Goal: Information Seeking & Learning: Learn about a topic

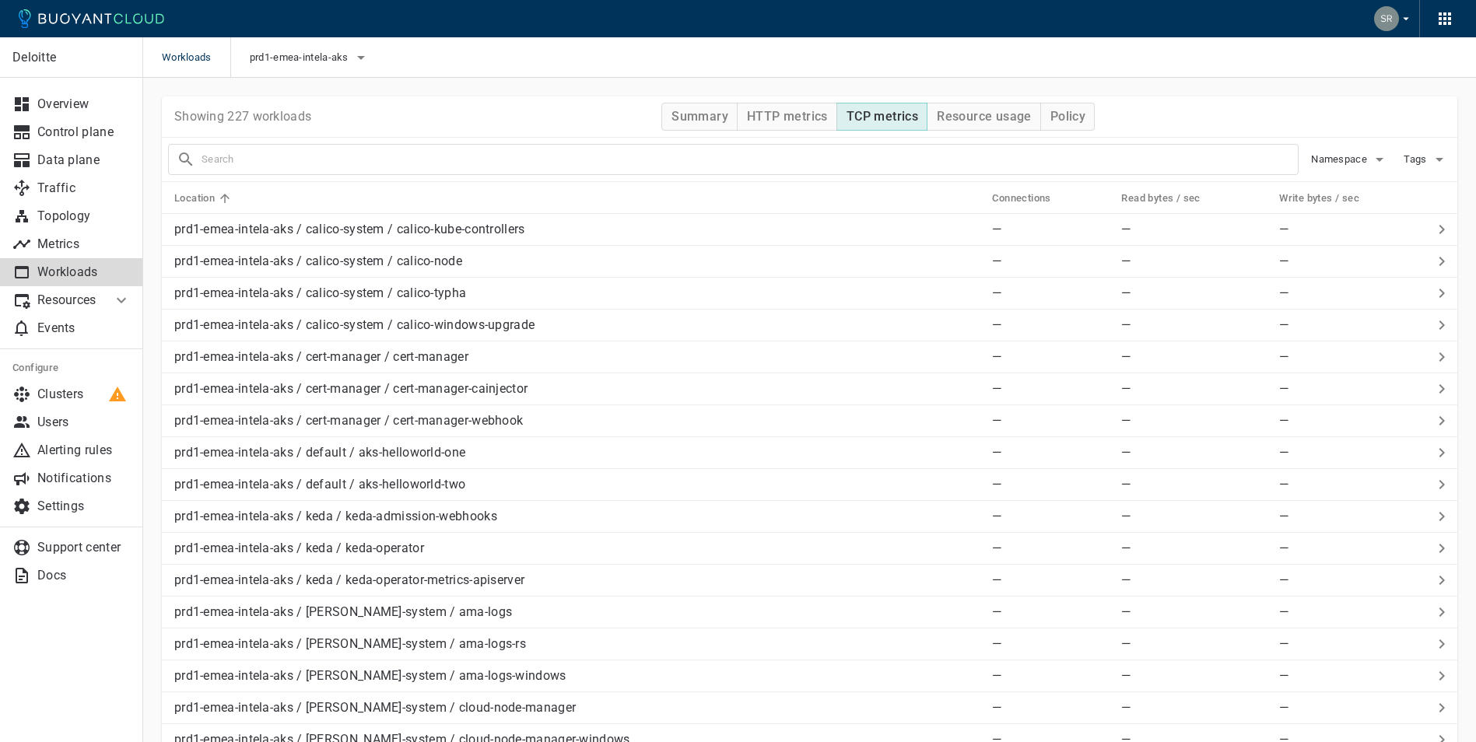
click at [331, 160] on input "text" at bounding box center [750, 160] width 1096 height 22
type input "rollover"
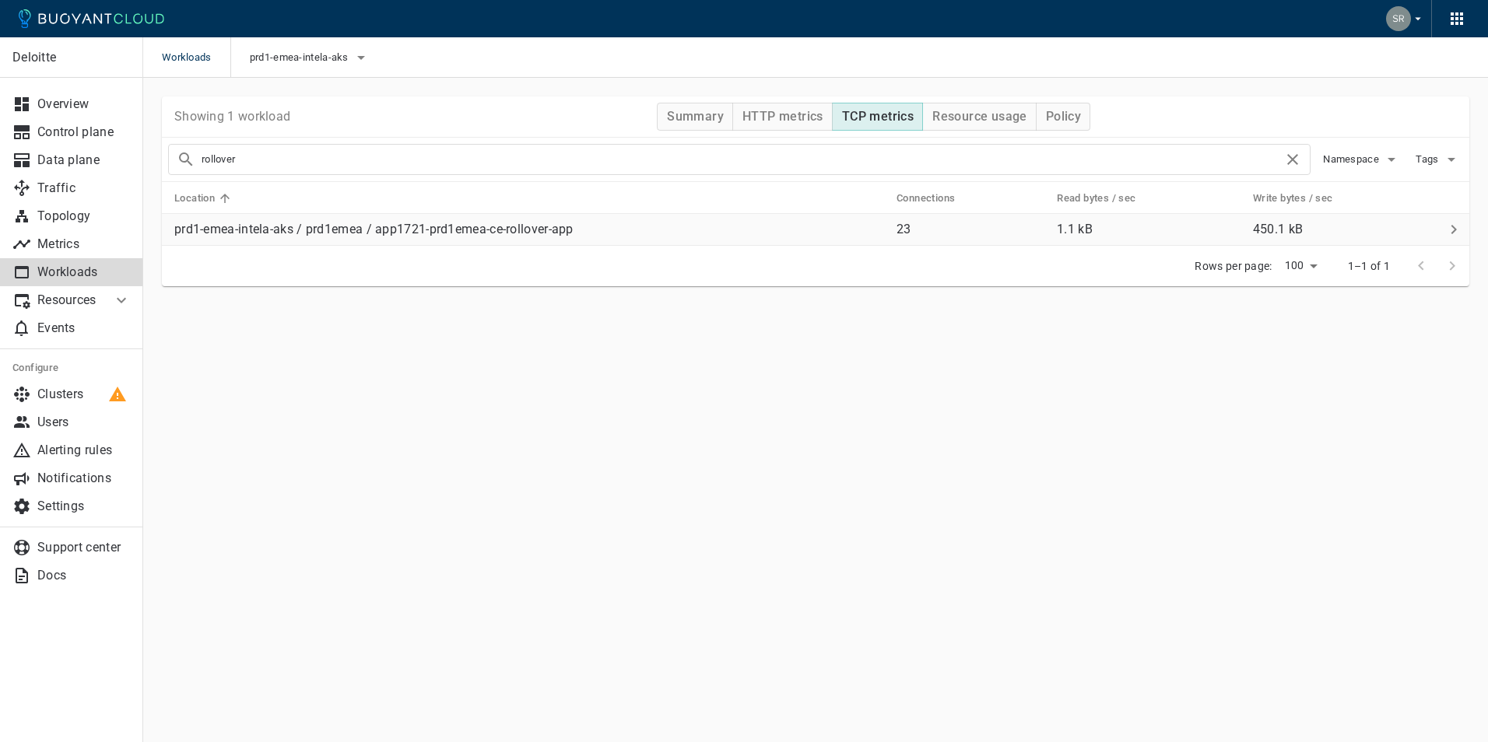
click at [333, 233] on p "prd1-emea-intela-aks / prd1emea / app1721-prd1emea-ce-rollover-app" at bounding box center [373, 230] width 399 height 16
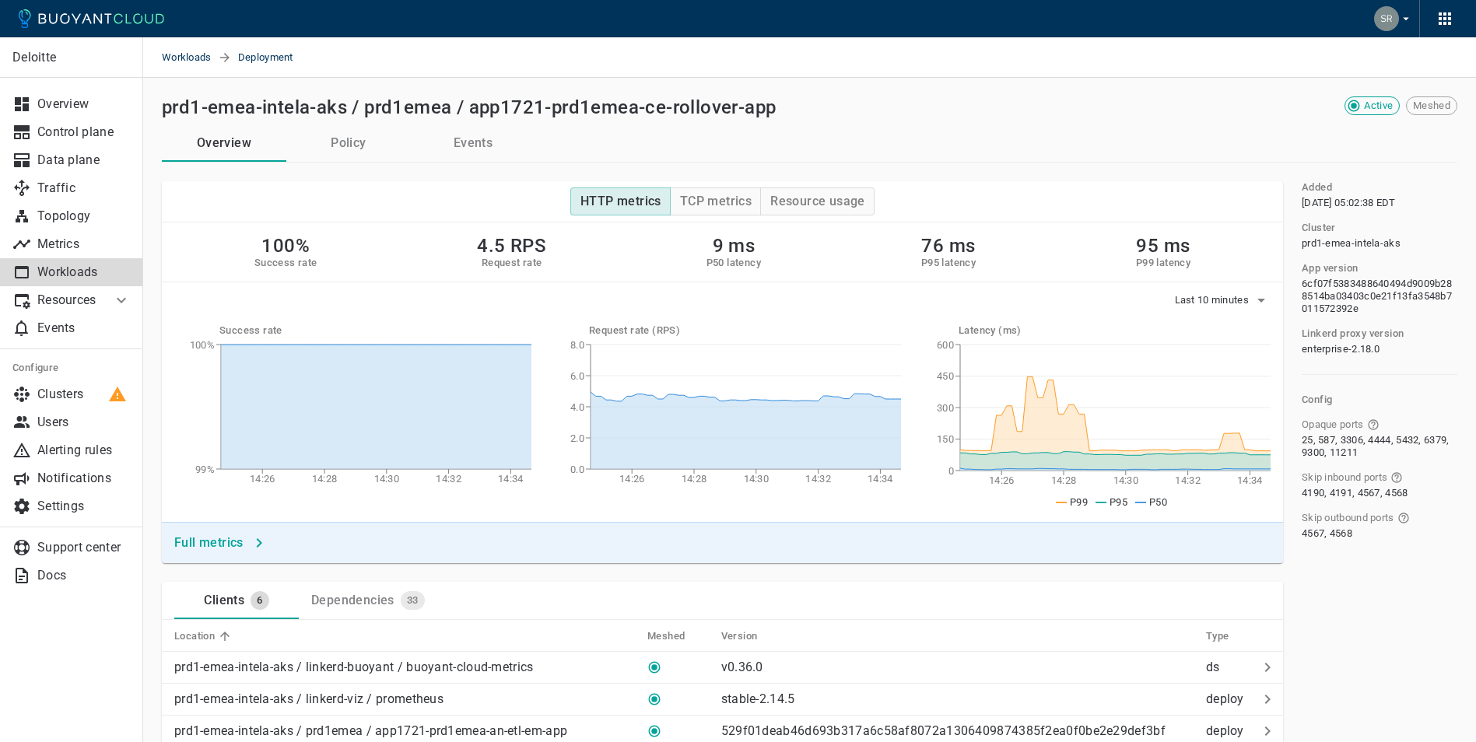
click at [379, 590] on div "Dependencies" at bounding box center [349, 598] width 89 height 22
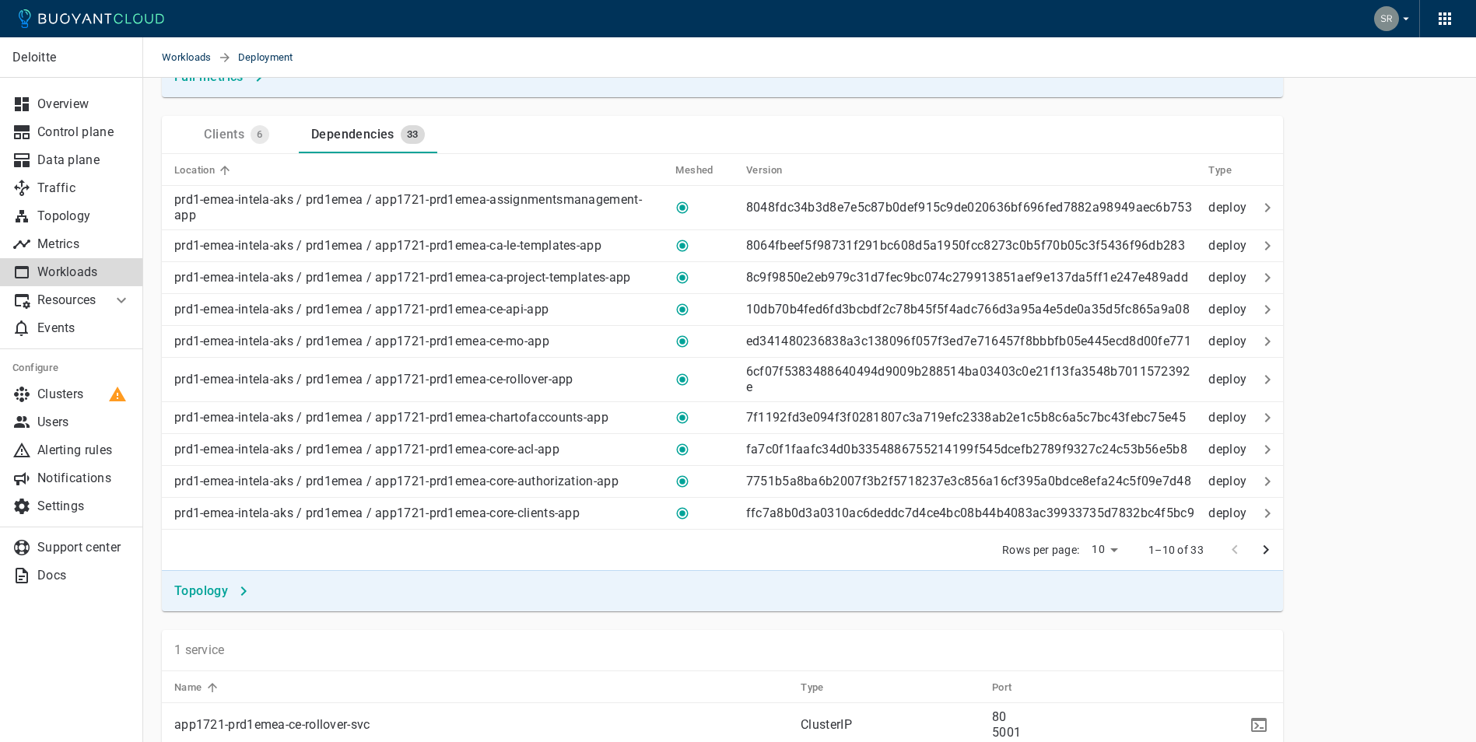
scroll to position [467, 0]
click at [1252, 563] on button "next page" at bounding box center [1265, 549] width 31 height 31
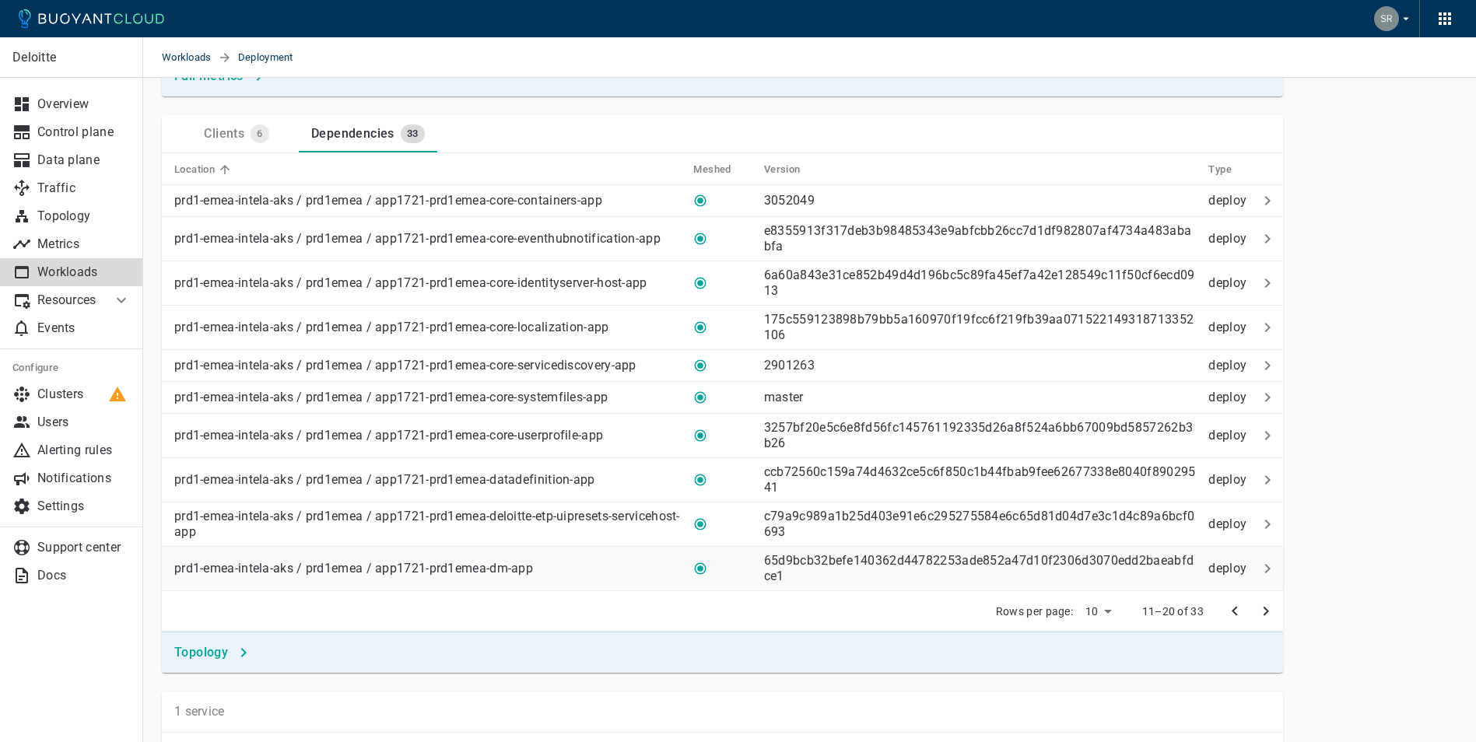
click at [1252, 562] on td at bounding box center [1267, 569] width 31 height 44
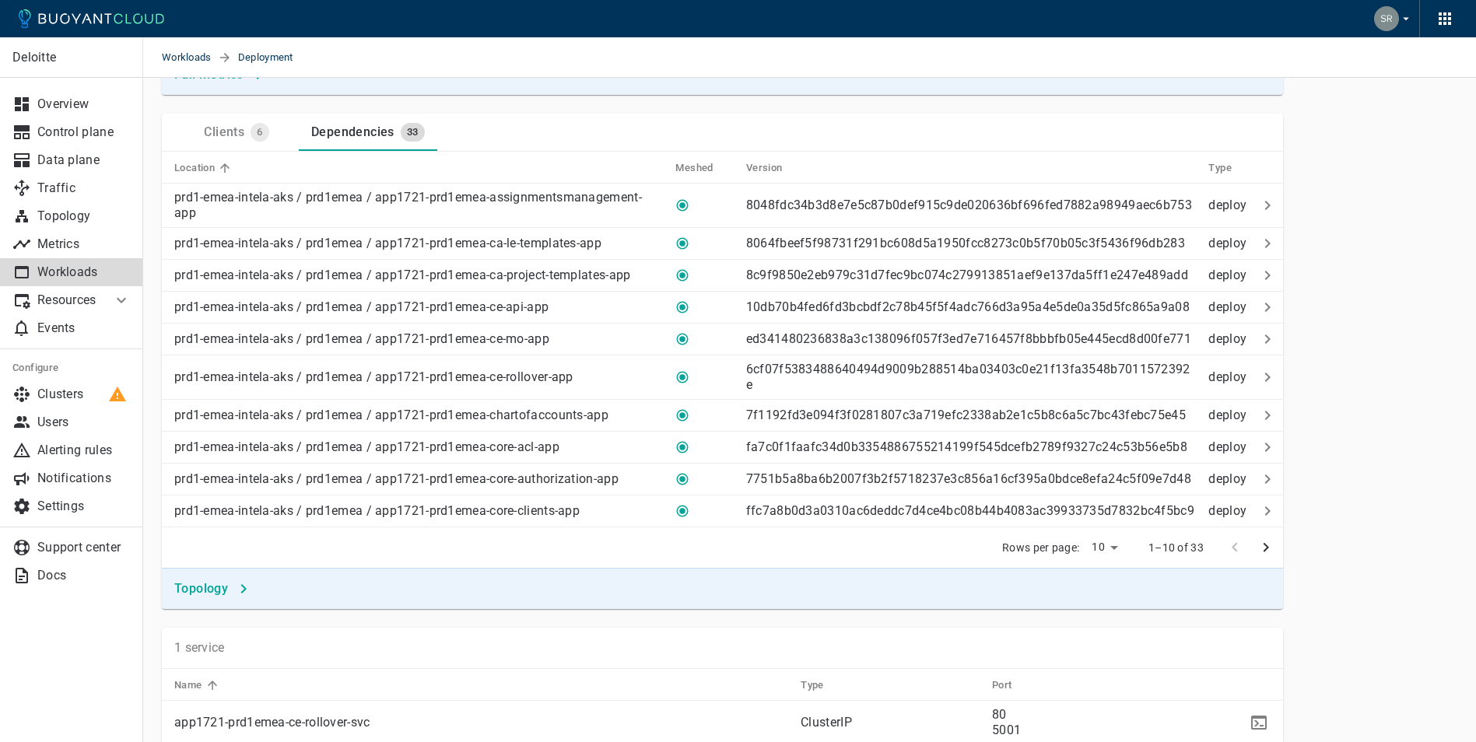
scroll to position [467, 0]
click at [1268, 559] on icon "next page" at bounding box center [1266, 549] width 19 height 19
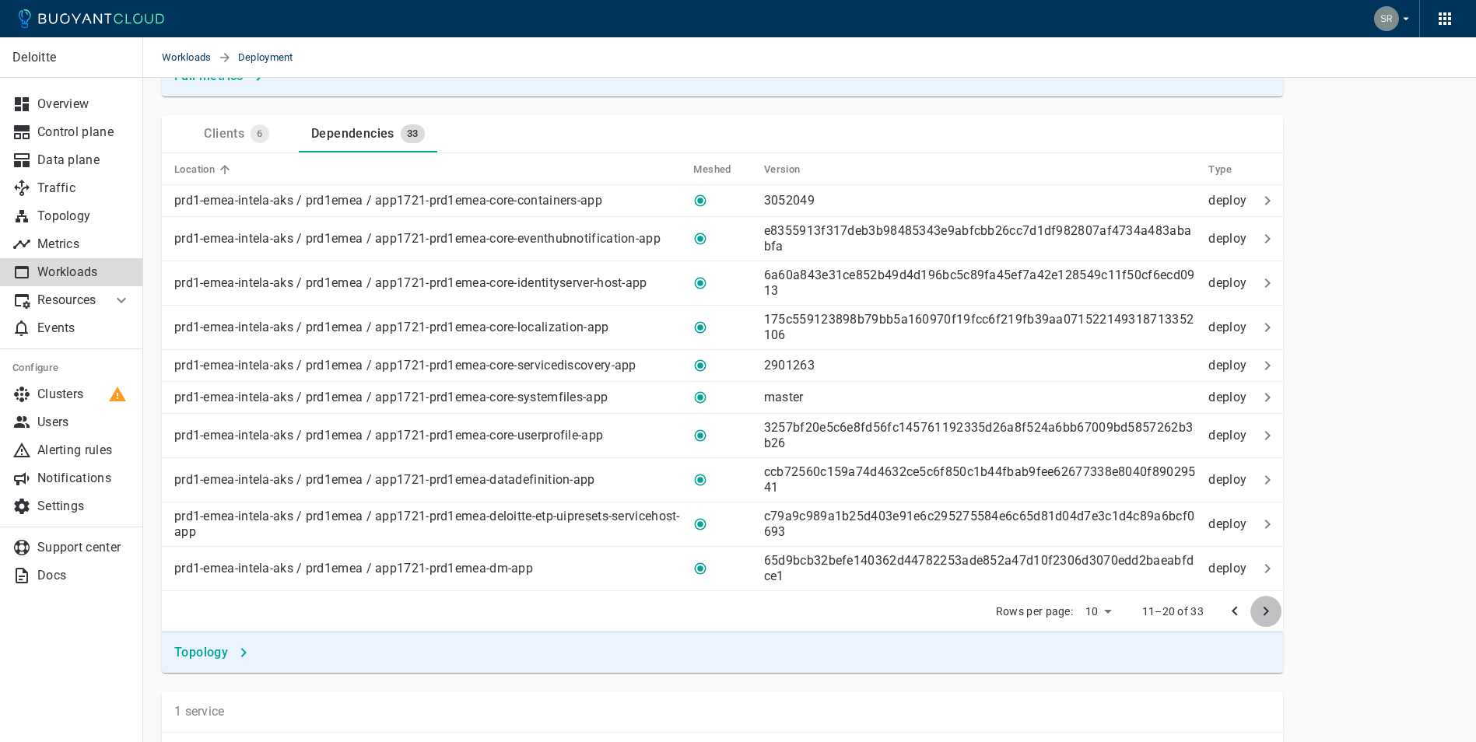
click at [1268, 621] on icon "next page" at bounding box center [1266, 611] width 19 height 19
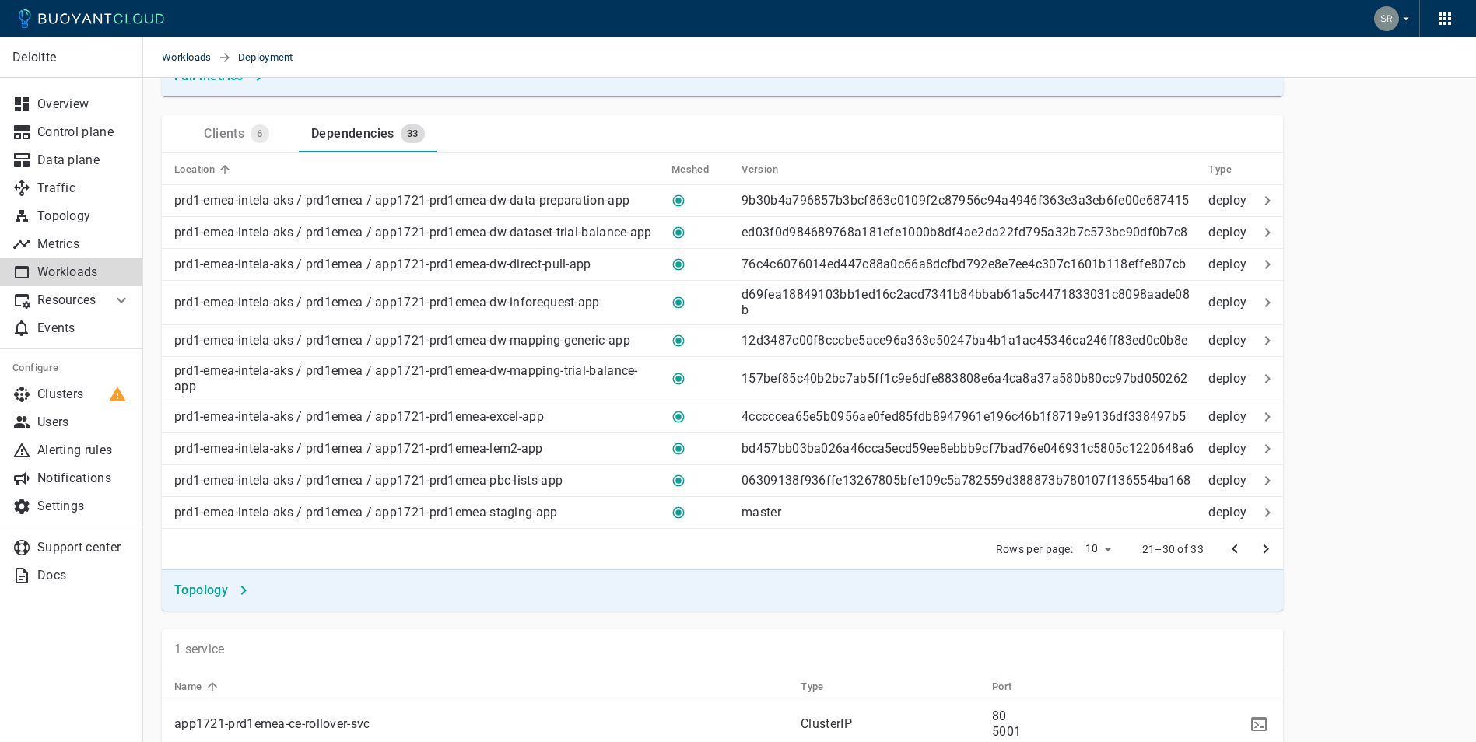
click at [1266, 559] on icon "next page" at bounding box center [1266, 549] width 19 height 19
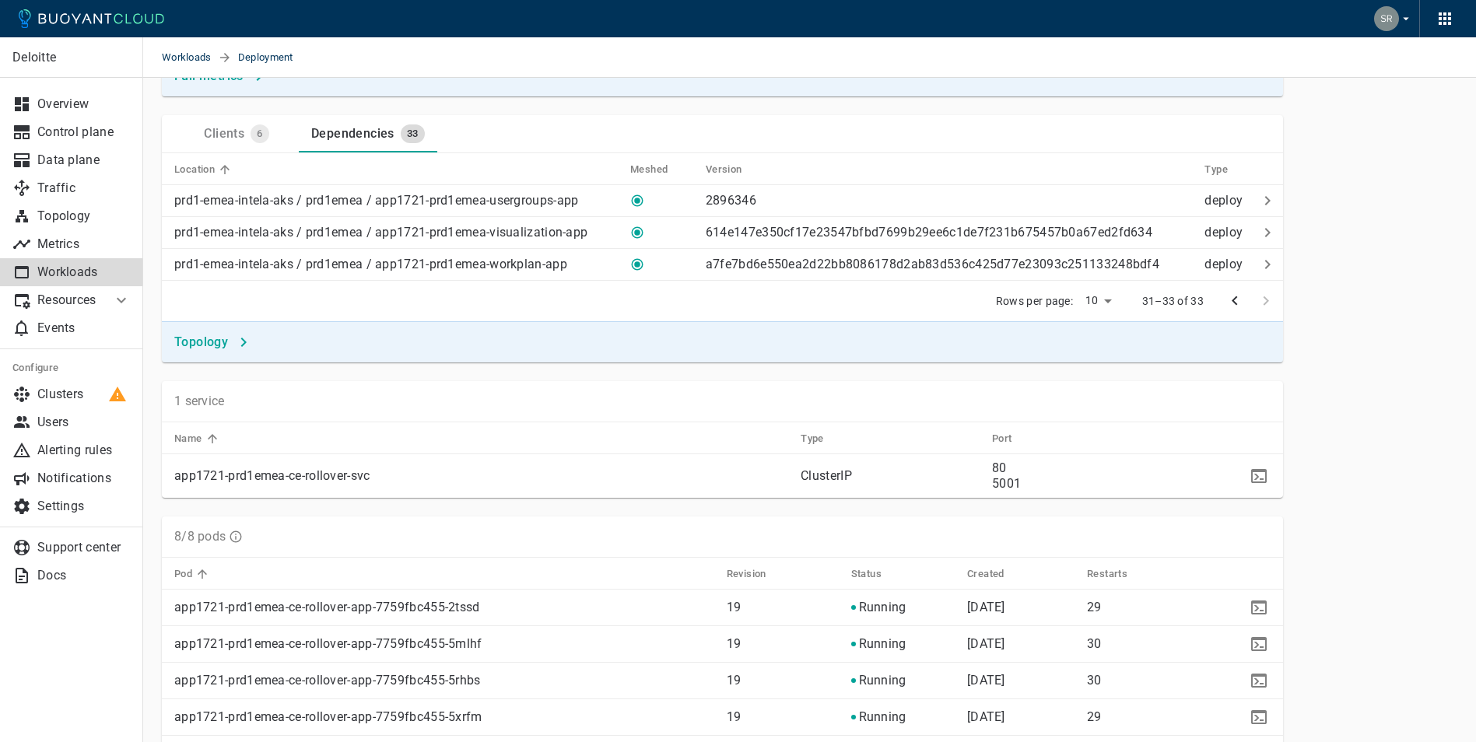
click at [1231, 308] on icon "previous page" at bounding box center [1235, 301] width 19 height 19
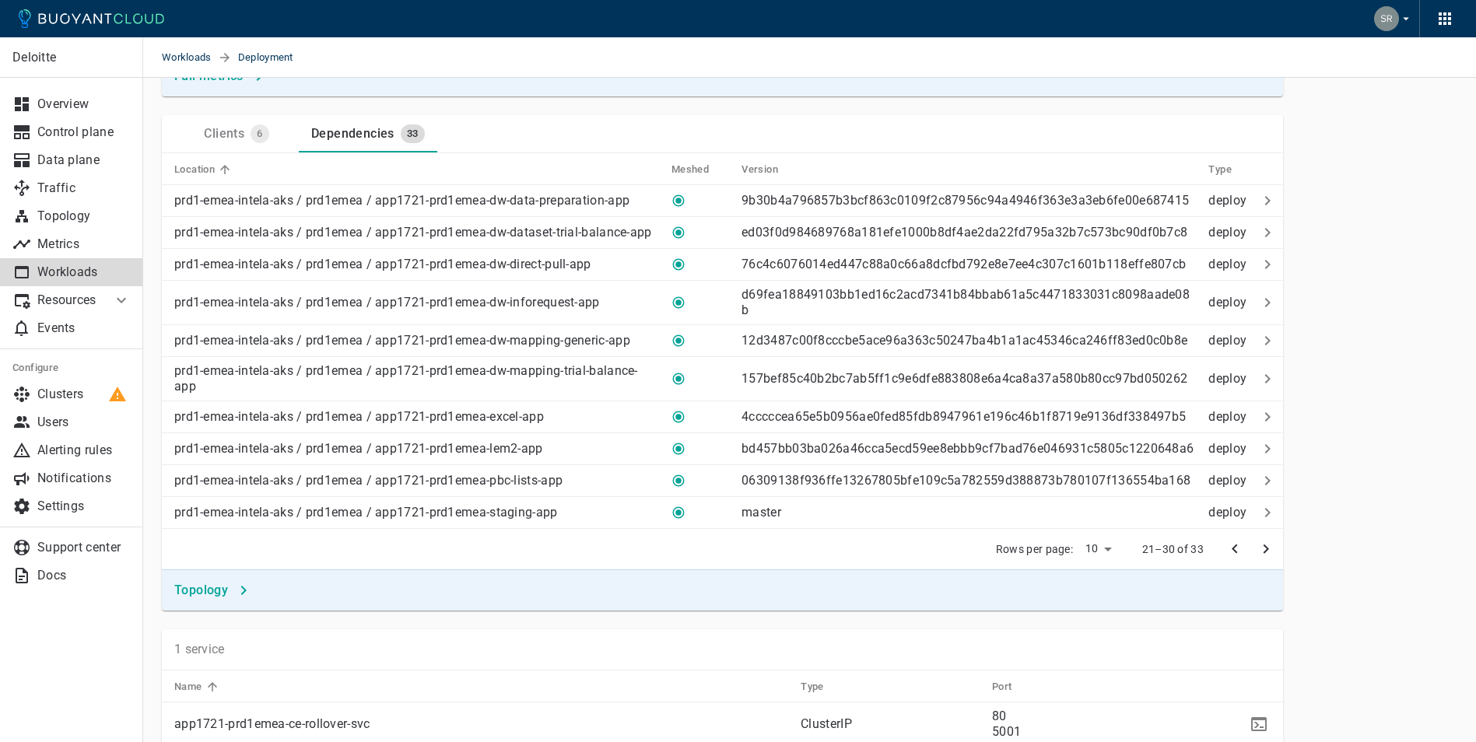
click at [1230, 559] on icon "previous page" at bounding box center [1235, 549] width 19 height 19
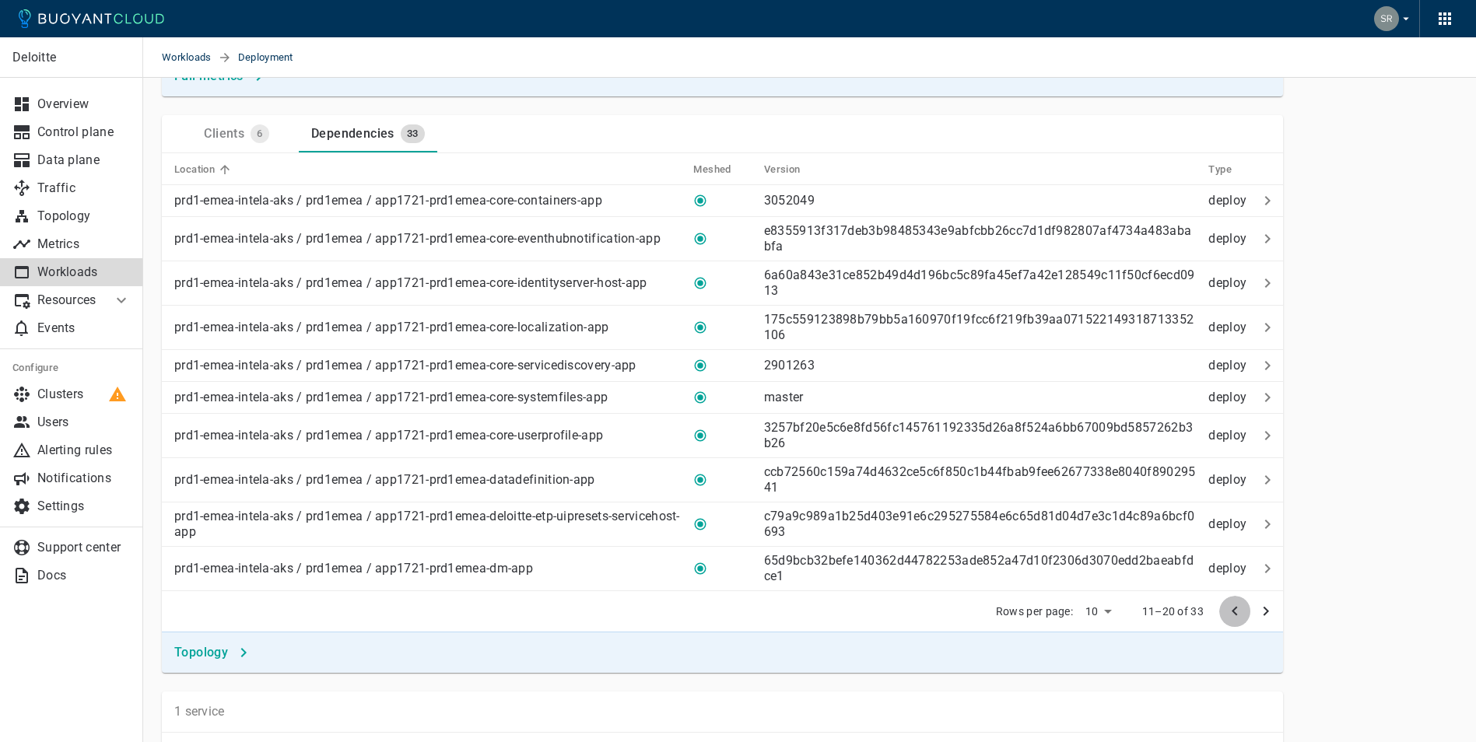
click at [1242, 621] on icon "previous page" at bounding box center [1235, 611] width 19 height 19
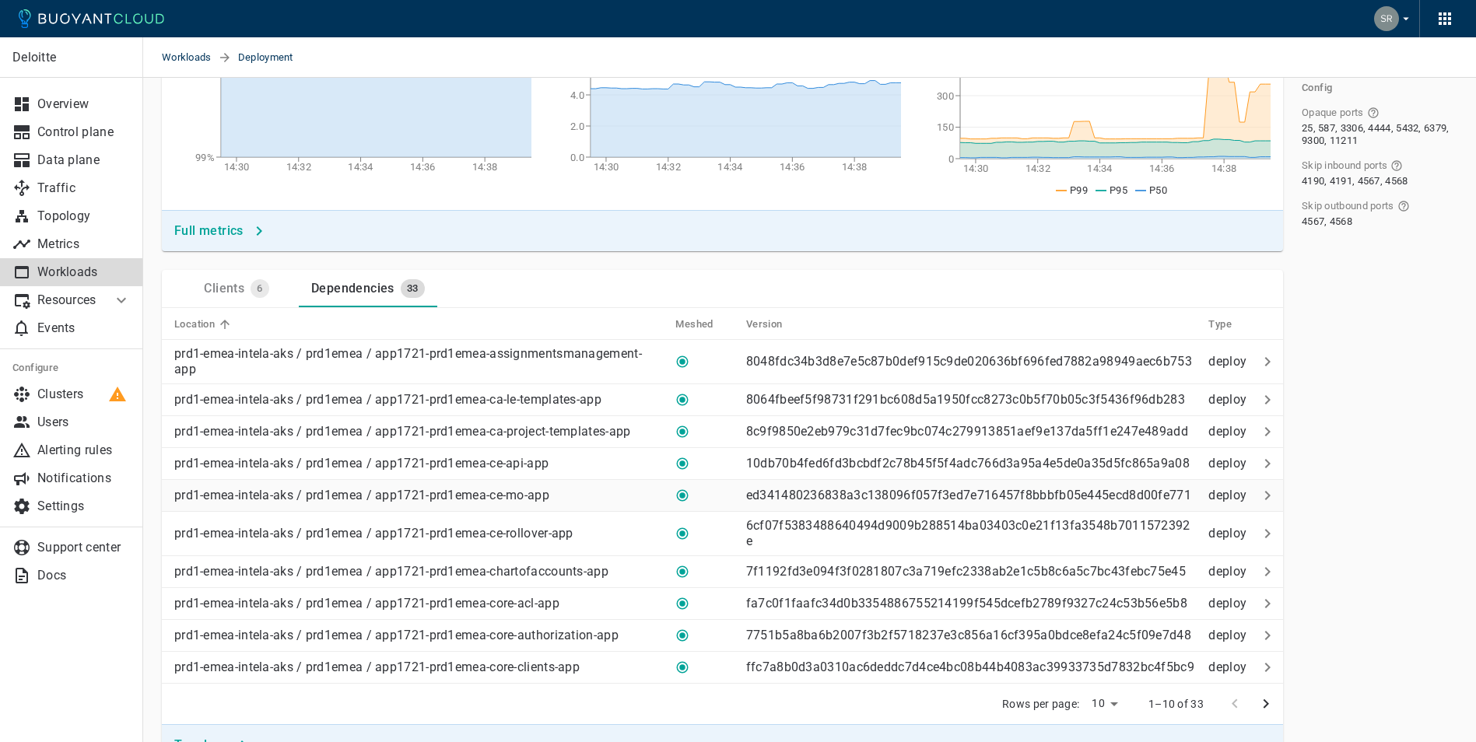
scroll to position [311, 0]
click at [1443, 11] on icon "button" at bounding box center [1445, 18] width 19 height 19
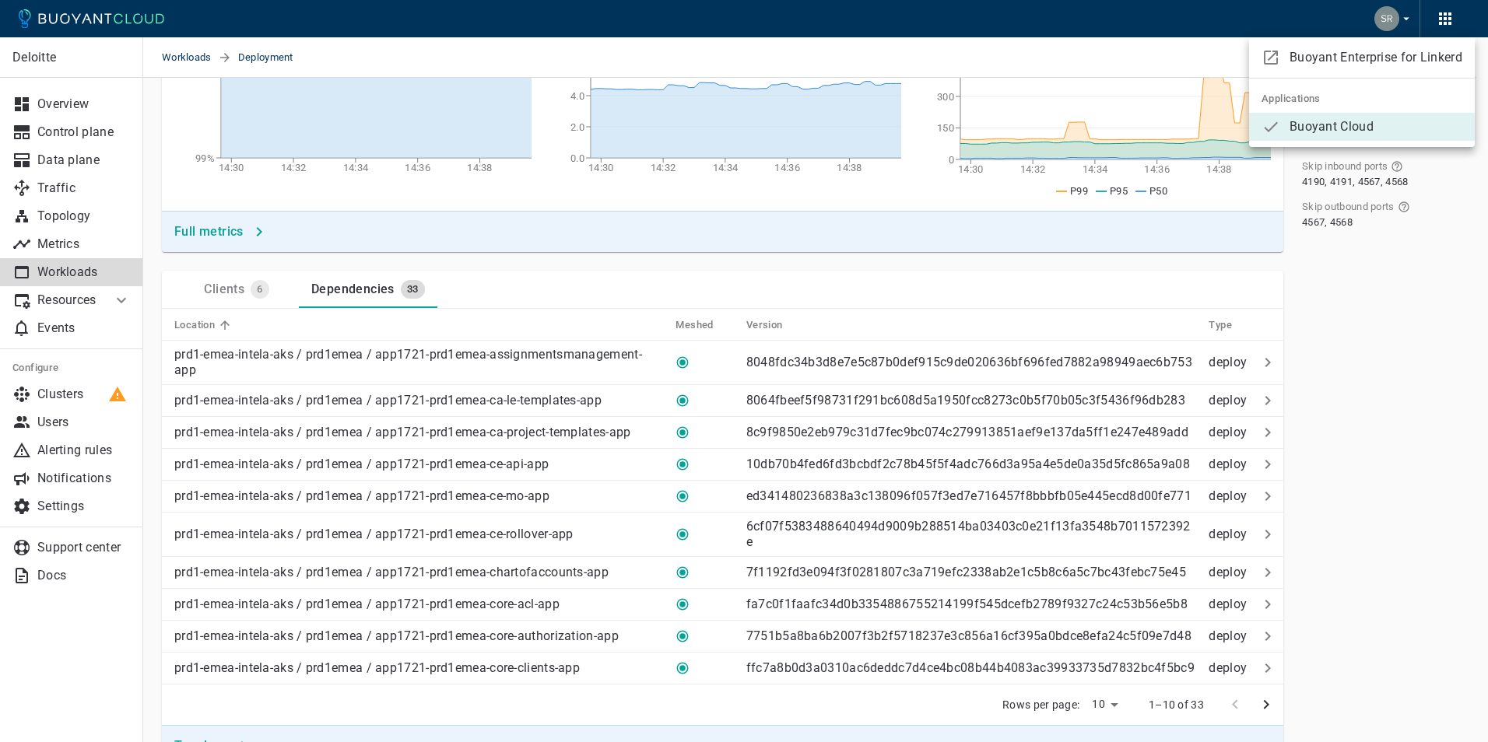
click at [1137, 39] on div at bounding box center [744, 371] width 1488 height 742
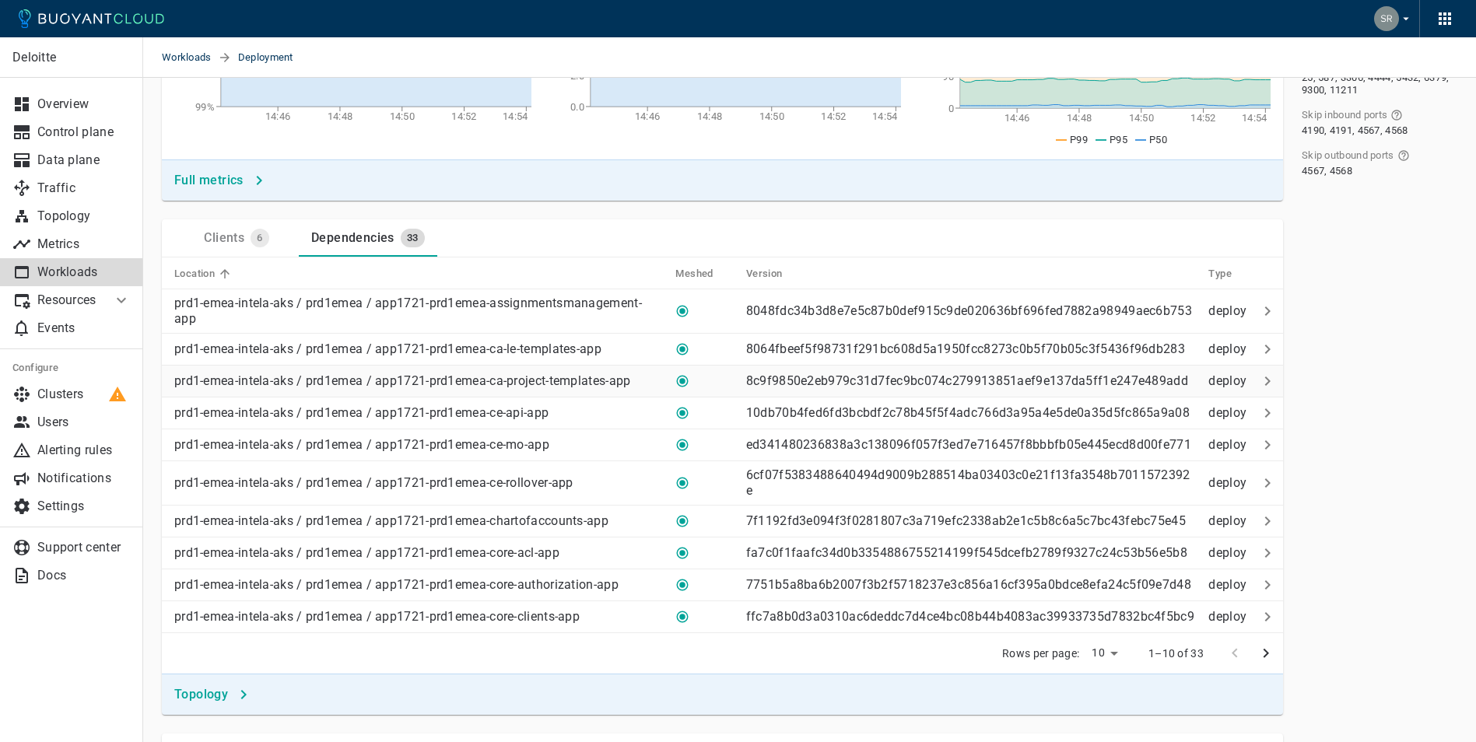
scroll to position [389, 0]
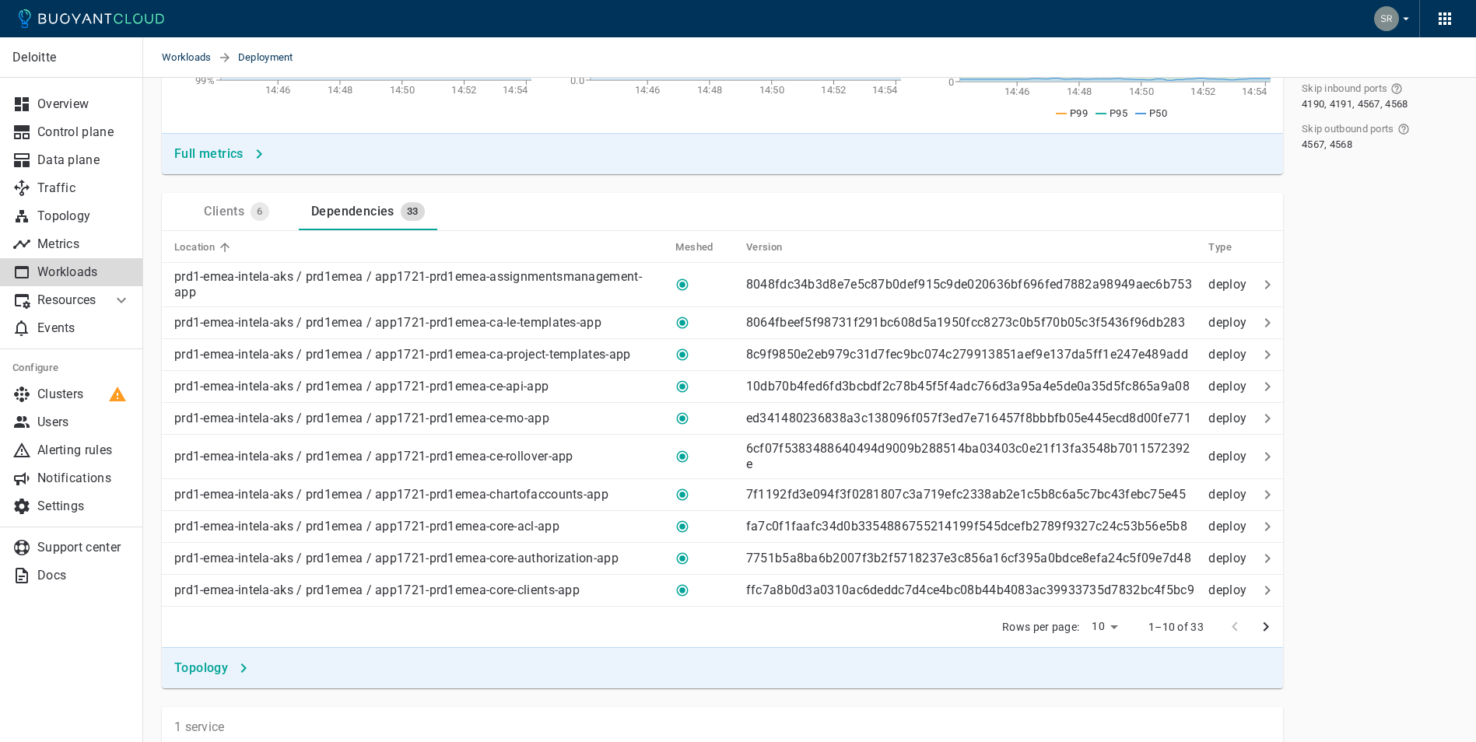
click at [1266, 637] on icon "next page" at bounding box center [1266, 627] width 19 height 19
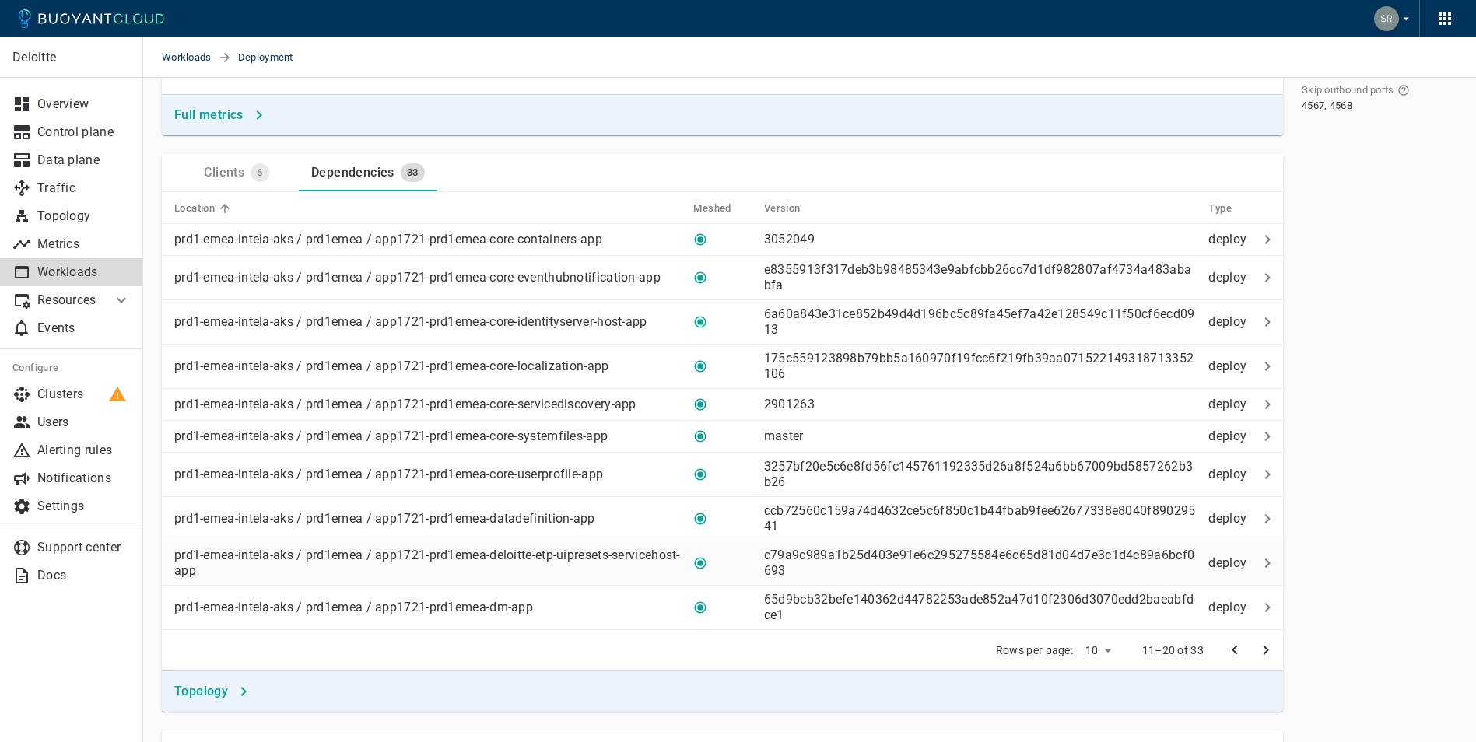
scroll to position [467, 0]
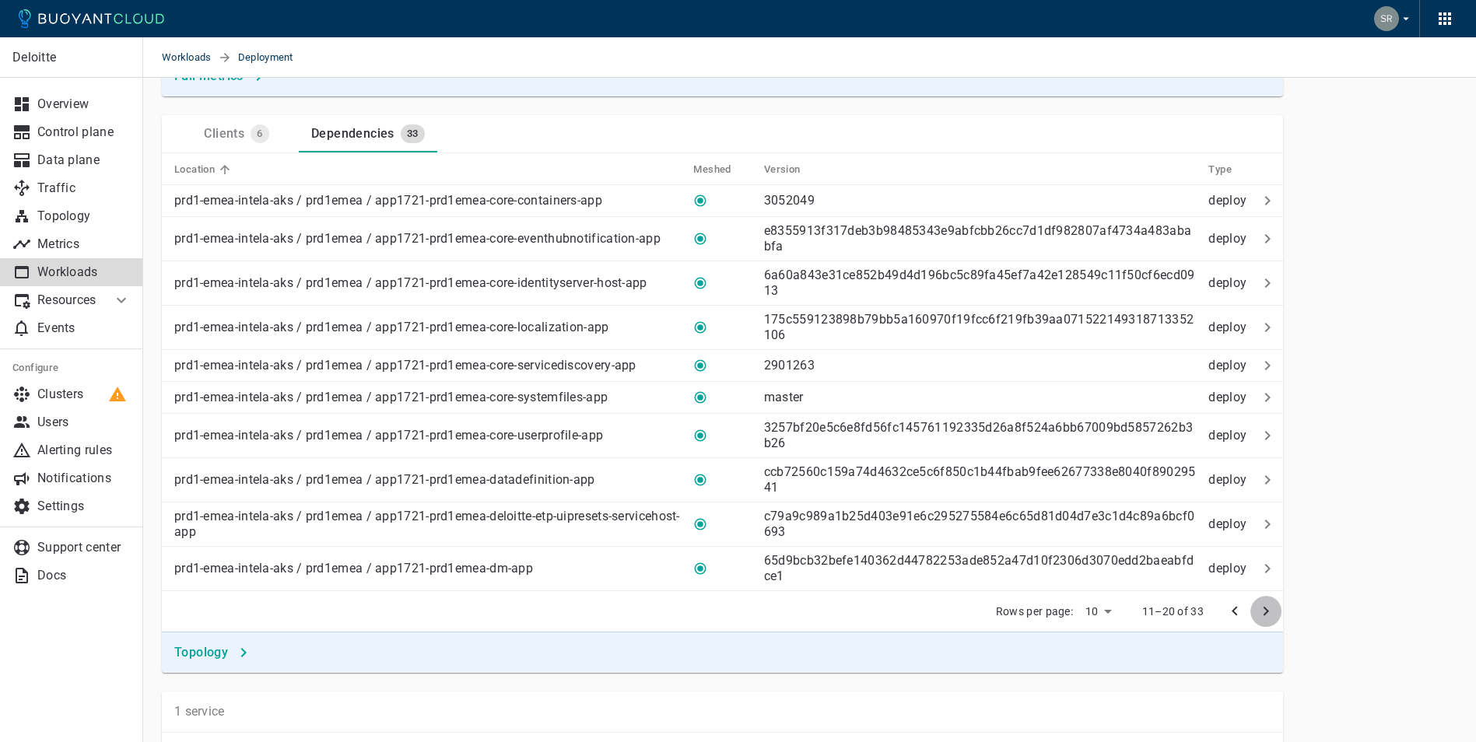
click at [1255, 624] on button "next page" at bounding box center [1265, 611] width 31 height 31
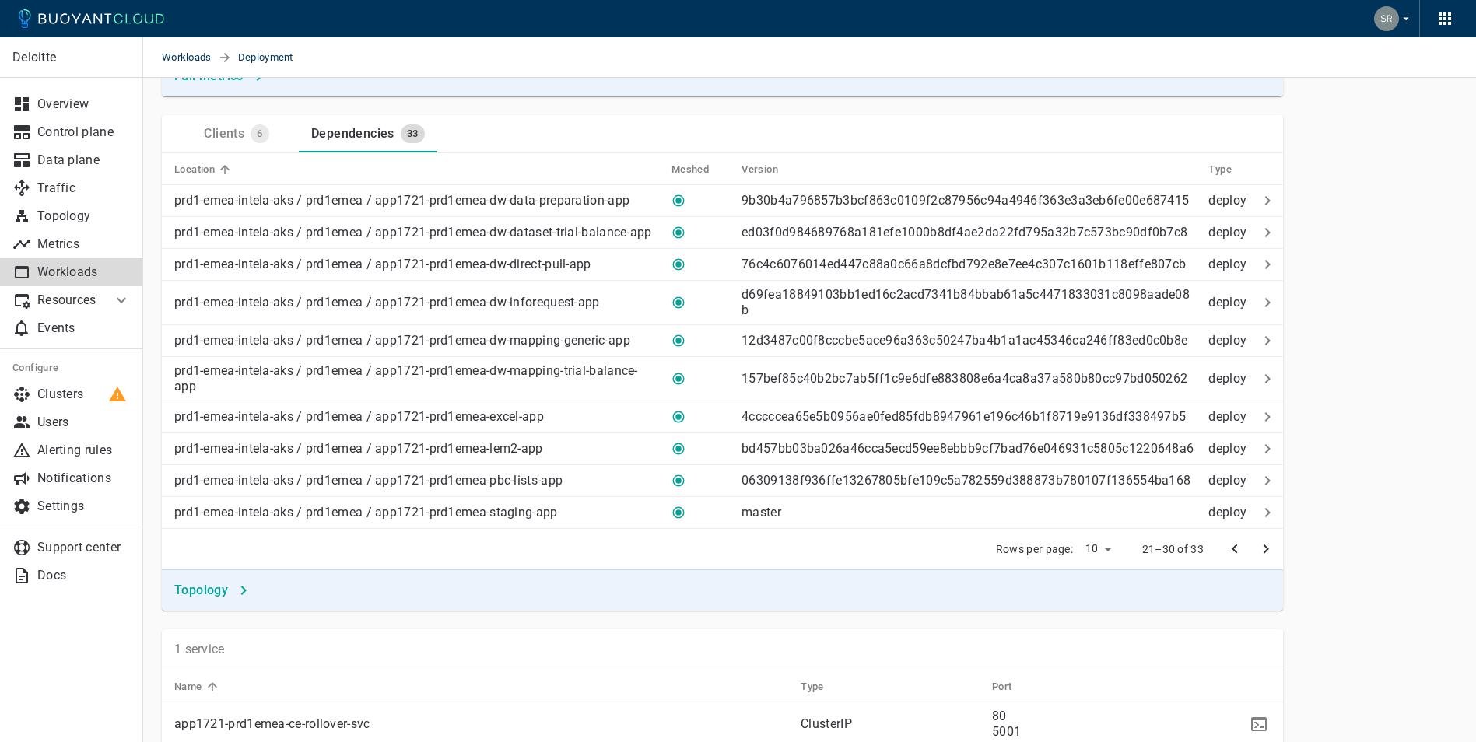
click at [1228, 559] on icon "previous page" at bounding box center [1235, 549] width 19 height 19
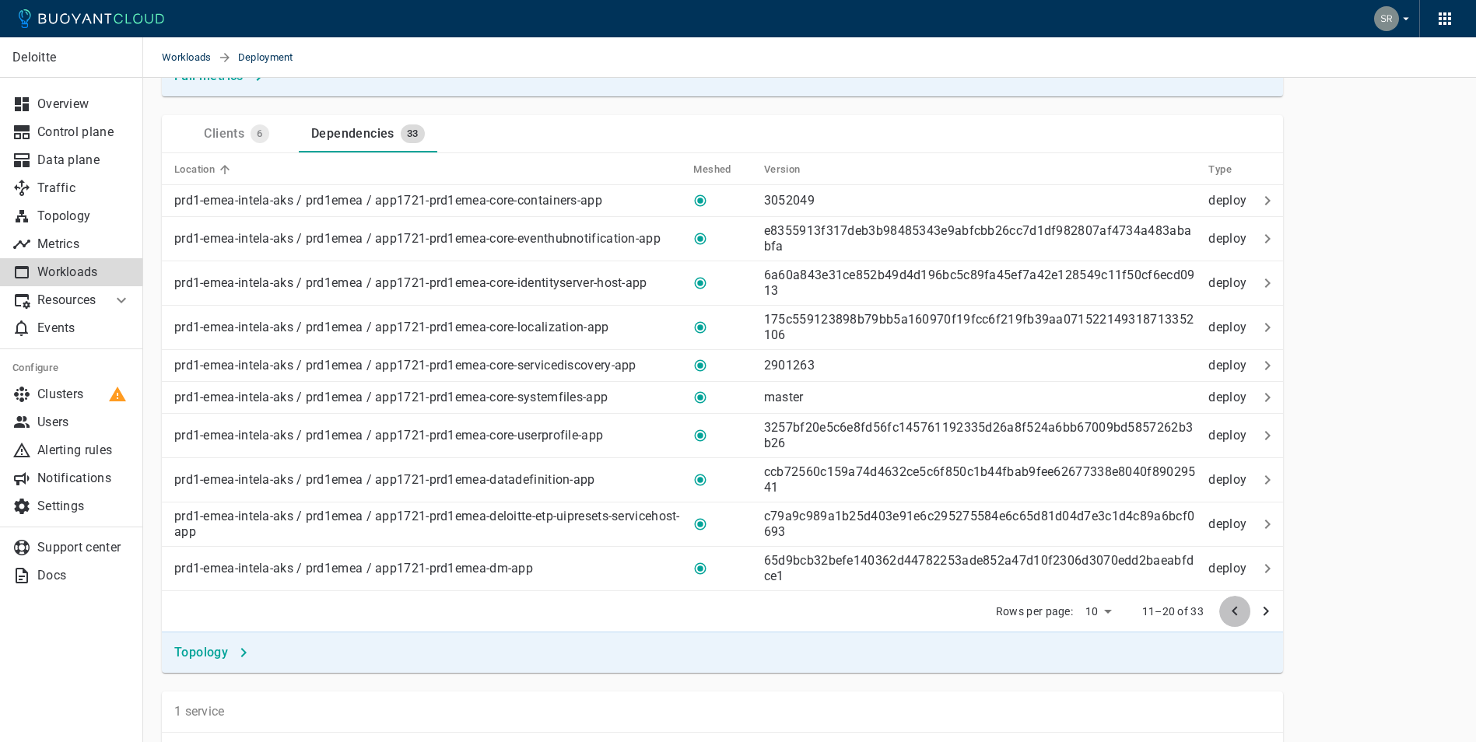
click at [1222, 624] on button "previous page" at bounding box center [1234, 611] width 31 height 31
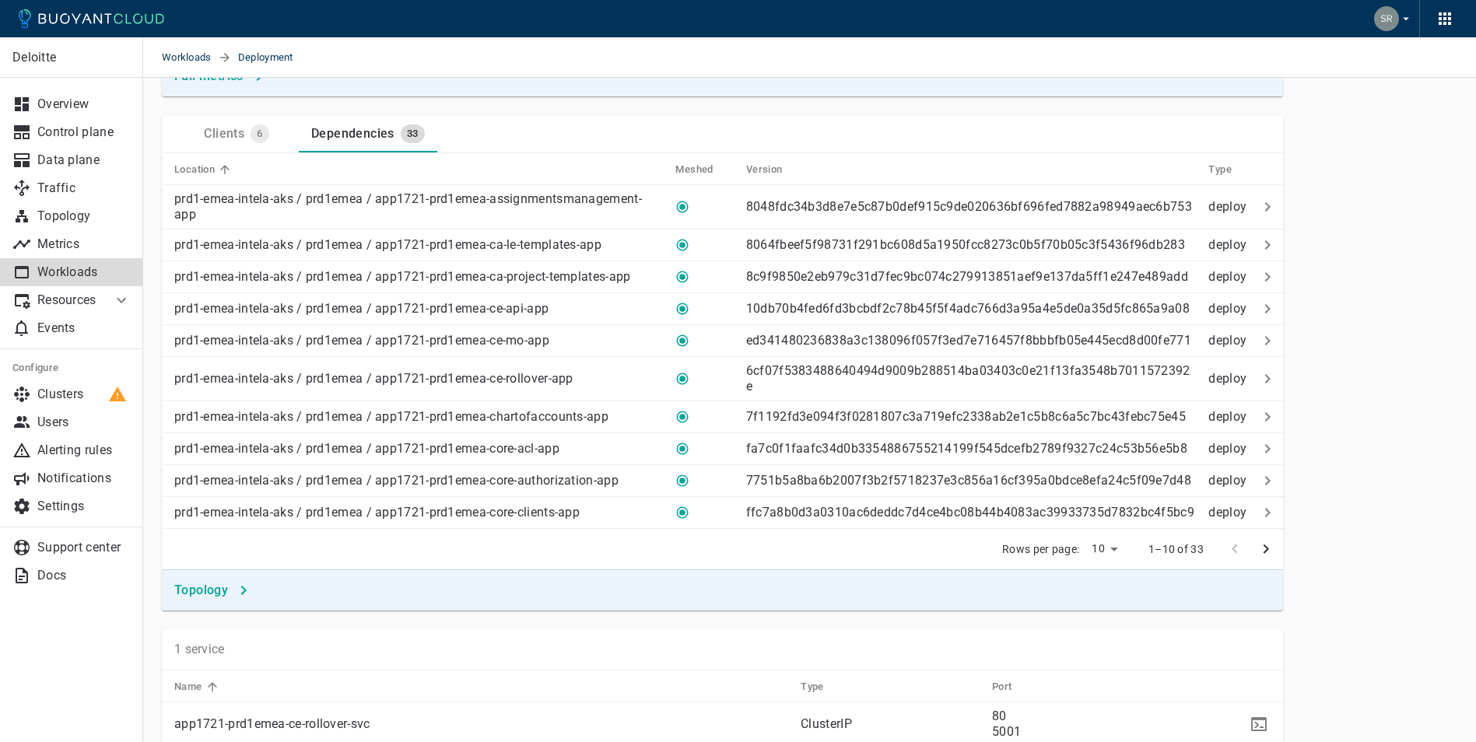
click at [1256, 565] on button "next page" at bounding box center [1265, 549] width 31 height 31
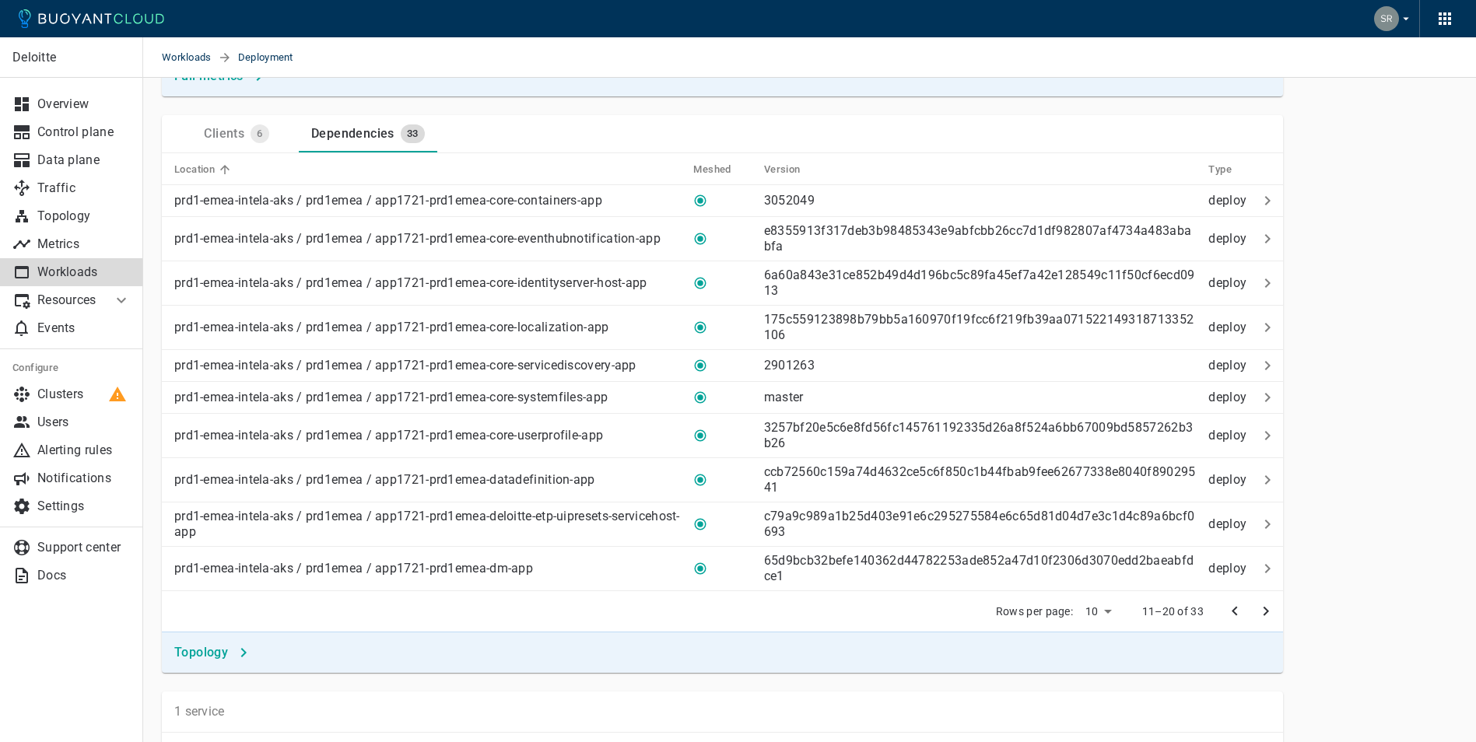
click at [1228, 621] on icon "previous page" at bounding box center [1235, 611] width 19 height 19
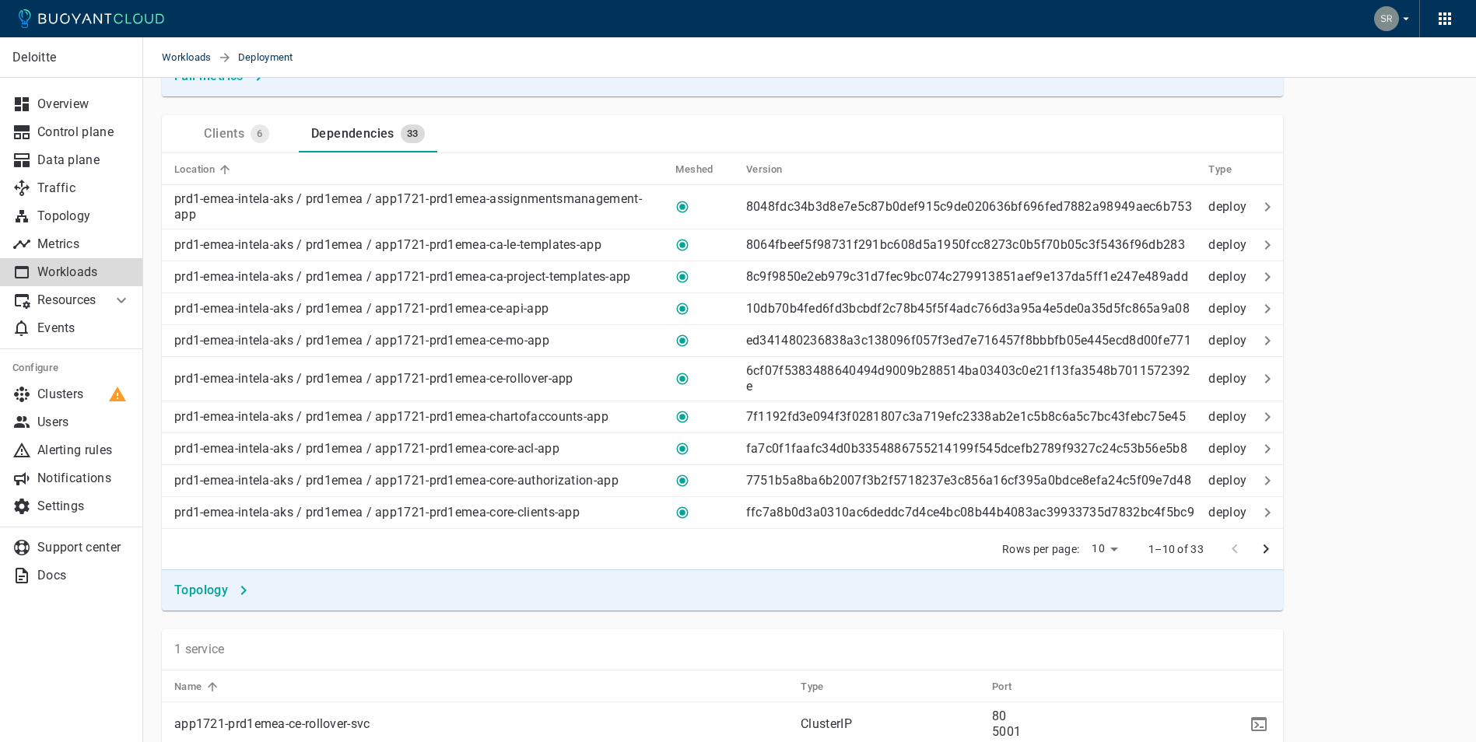
click at [1262, 559] on icon "next page" at bounding box center [1266, 549] width 19 height 19
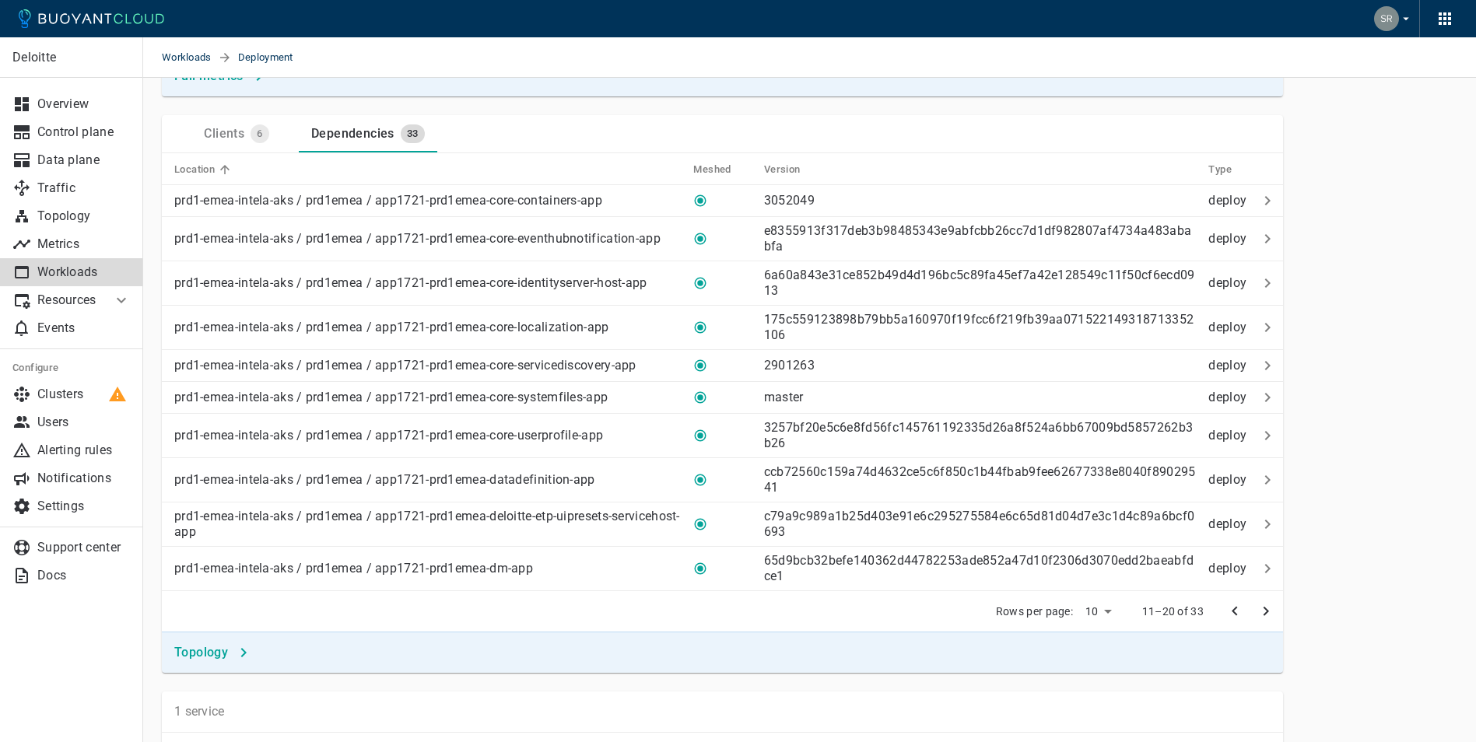
click at [1271, 621] on icon "next page" at bounding box center [1266, 611] width 19 height 19
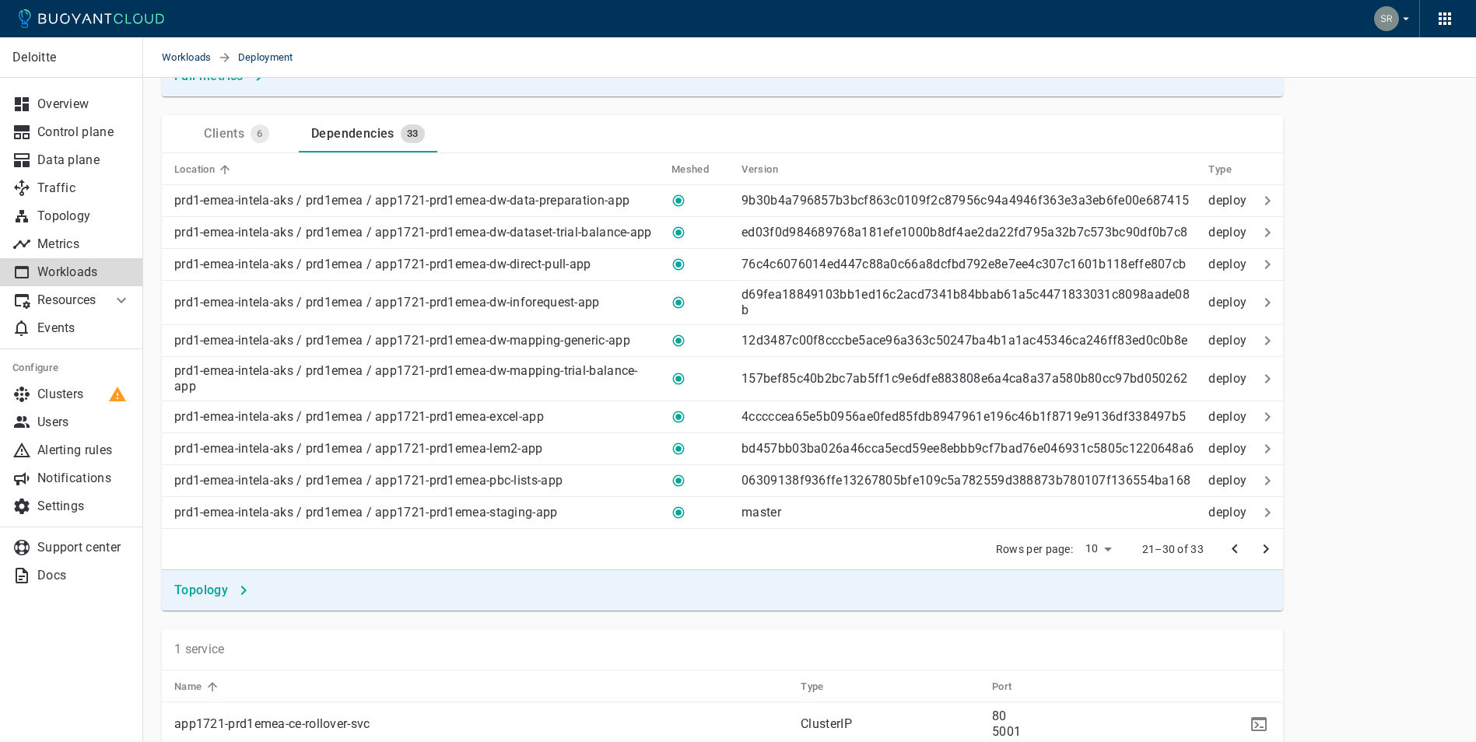
click at [1230, 559] on icon "previous page" at bounding box center [1235, 549] width 19 height 19
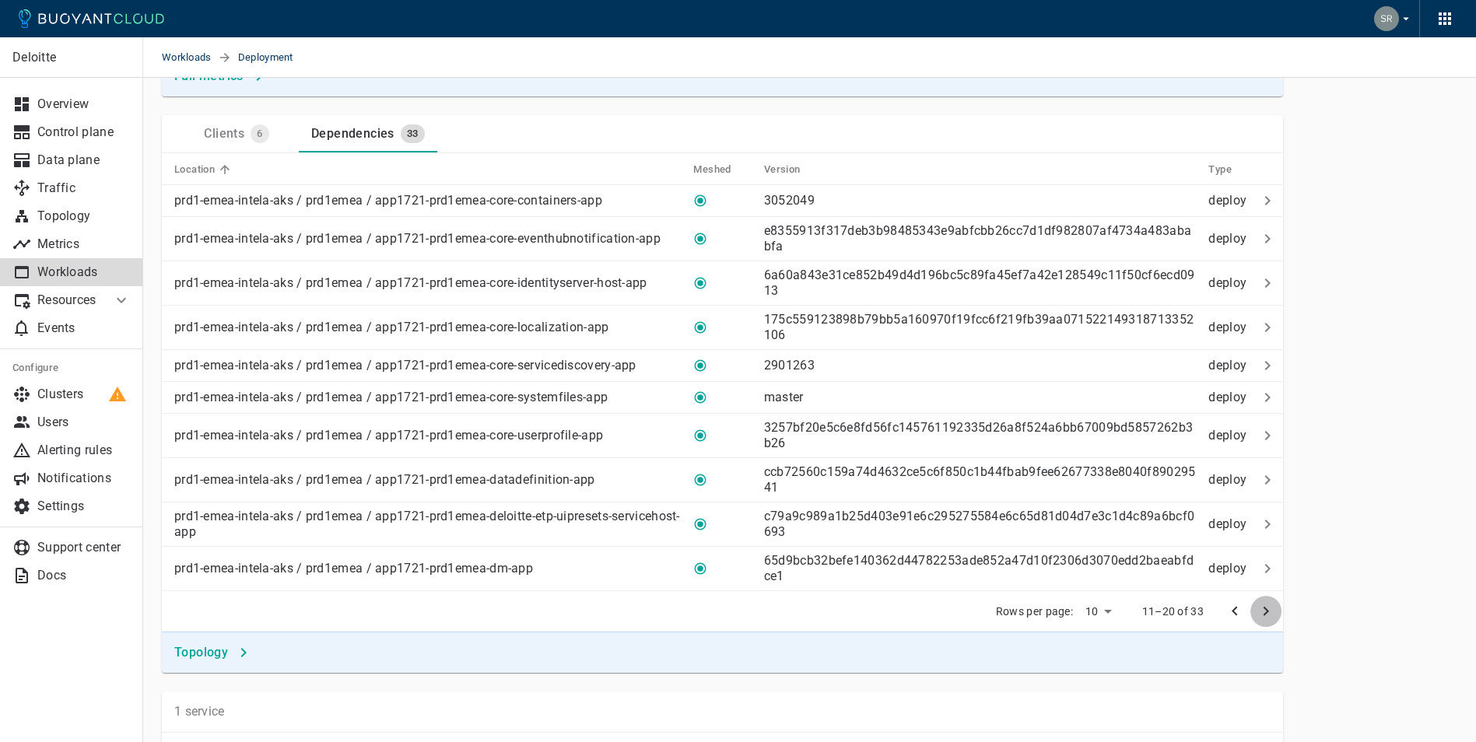
click at [1270, 627] on button "next page" at bounding box center [1265, 611] width 31 height 31
